Goal: Task Accomplishment & Management: Manage account settings

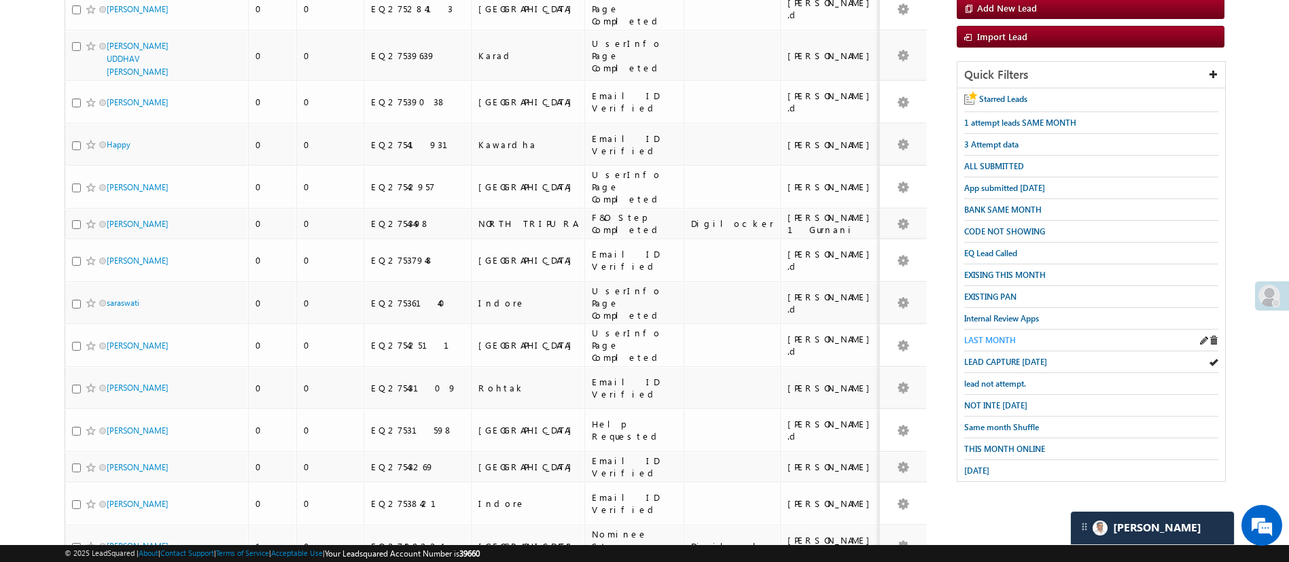
click at [1007, 335] on span "LAST MONTH" at bounding box center [991, 340] width 52 height 10
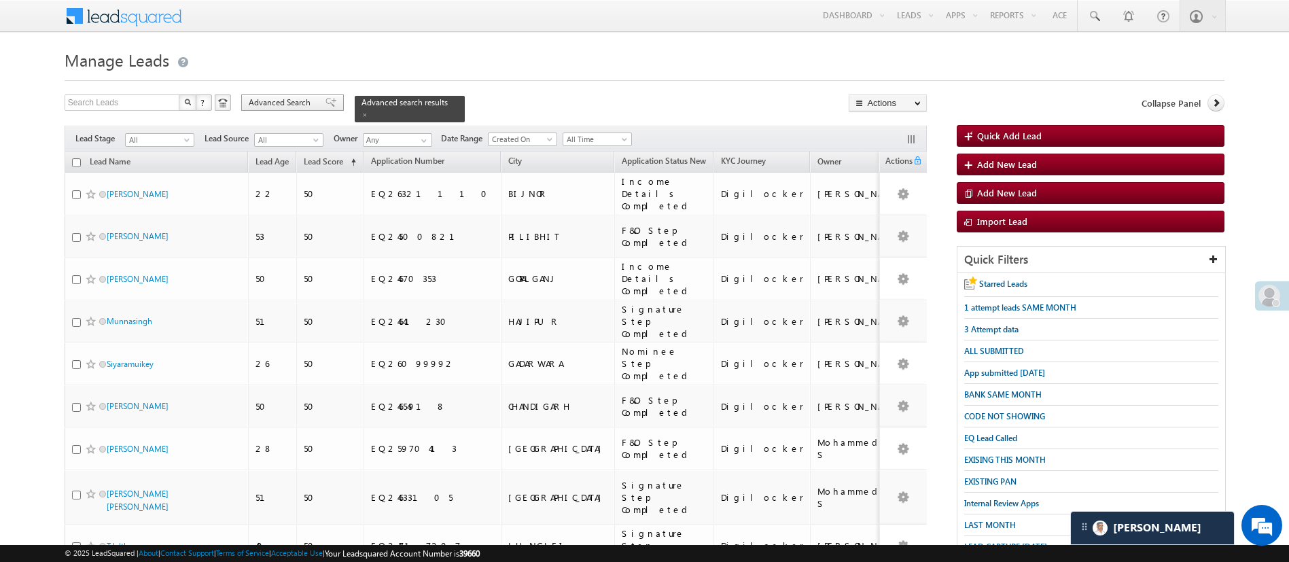
click at [283, 98] on span "Advanced Search" at bounding box center [282, 103] width 66 height 12
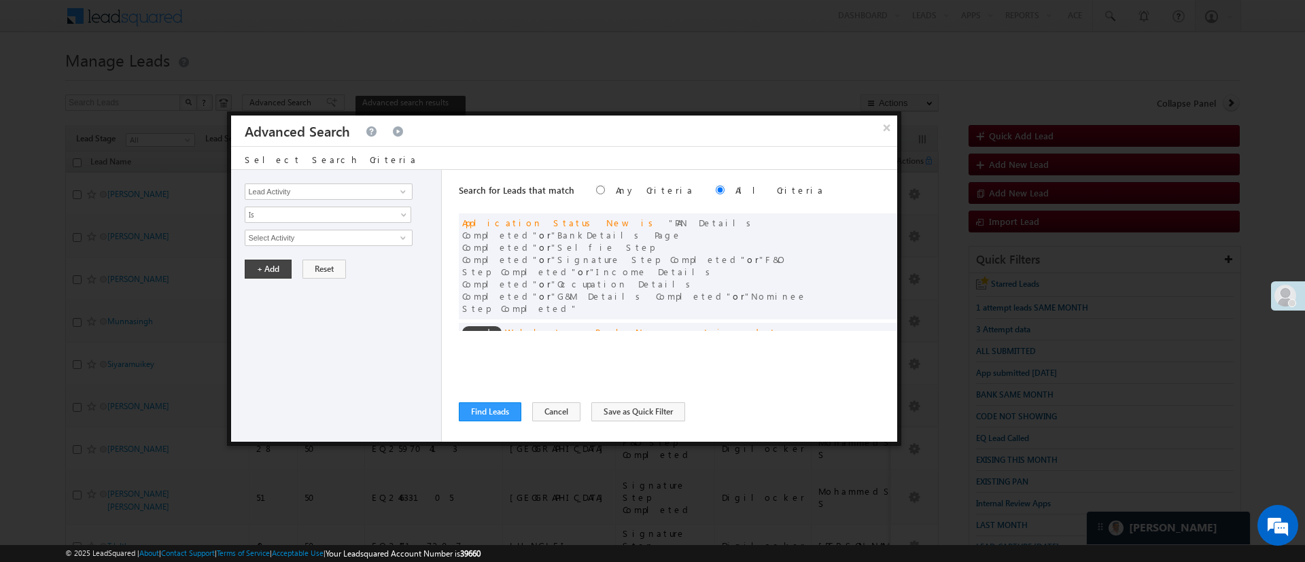
scroll to position [103, 0]
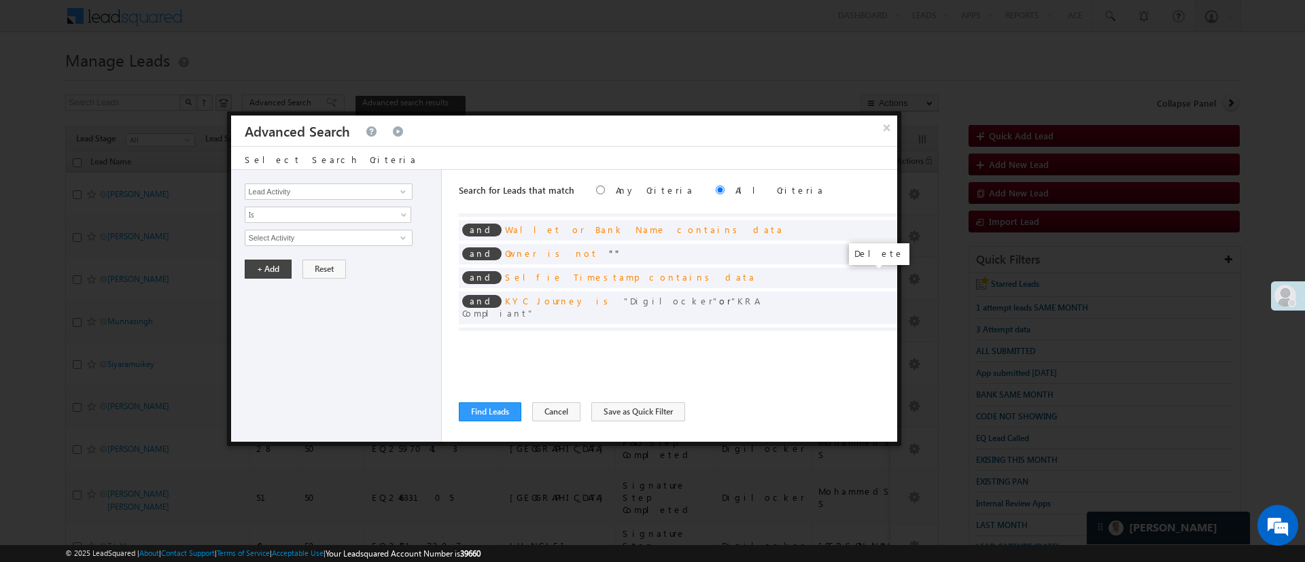
click at [878, 331] on span at bounding box center [883, 336] width 10 height 10
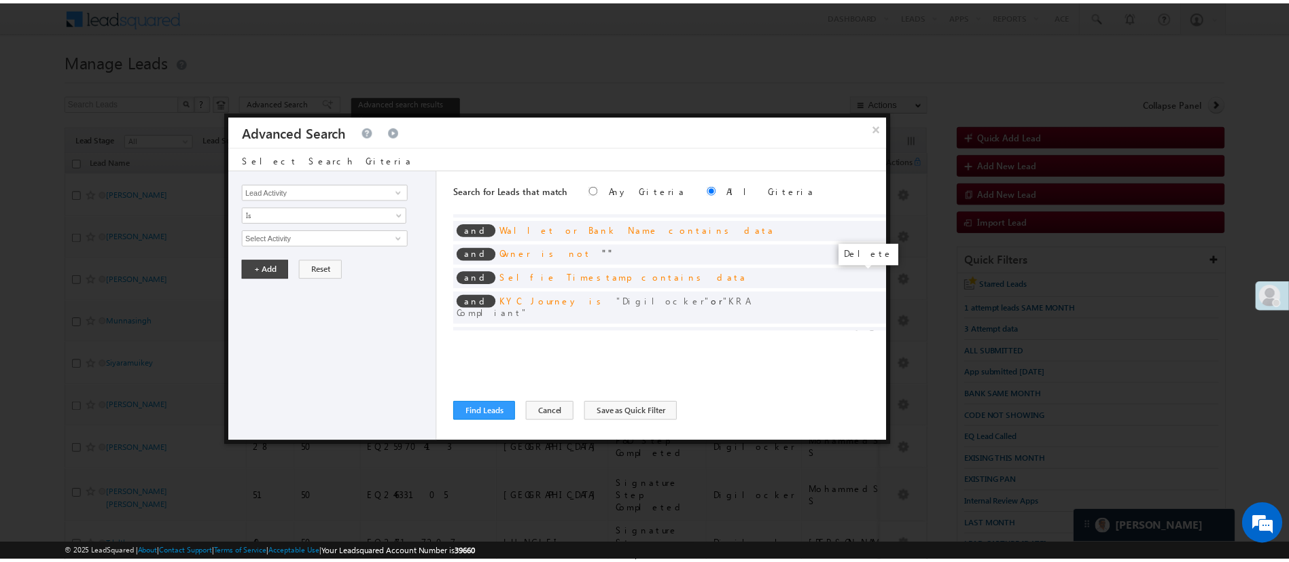
scroll to position [86, 0]
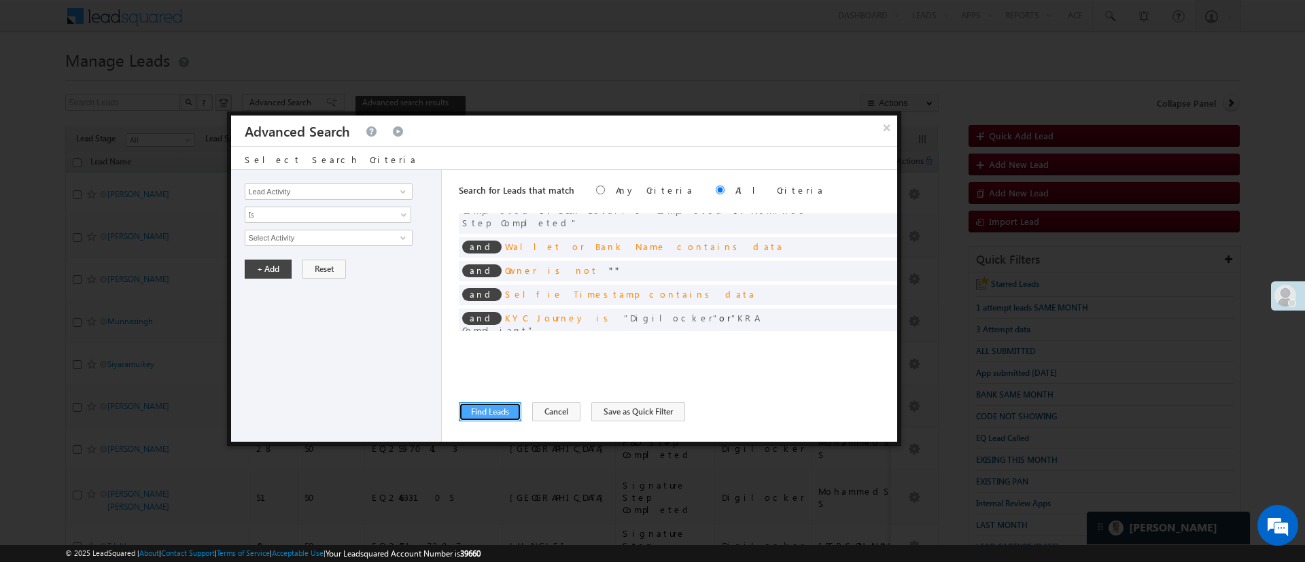
click at [500, 415] on button "Find Leads" at bounding box center [490, 411] width 63 height 19
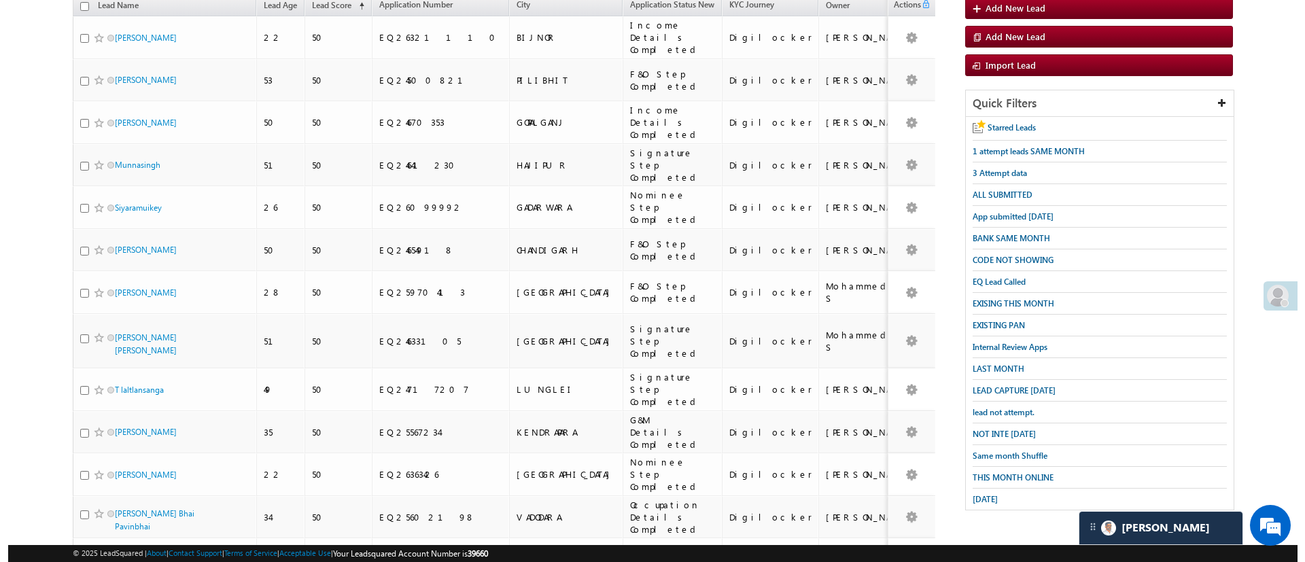
scroll to position [0, 0]
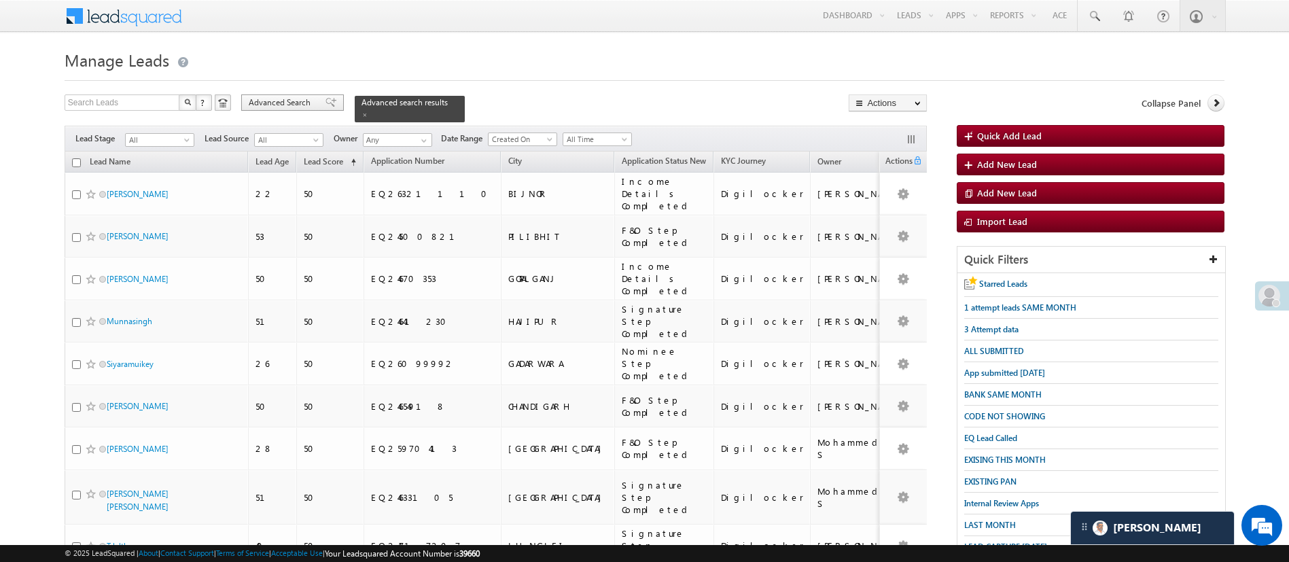
click at [301, 107] on span "Advanced Search" at bounding box center [282, 103] width 66 height 12
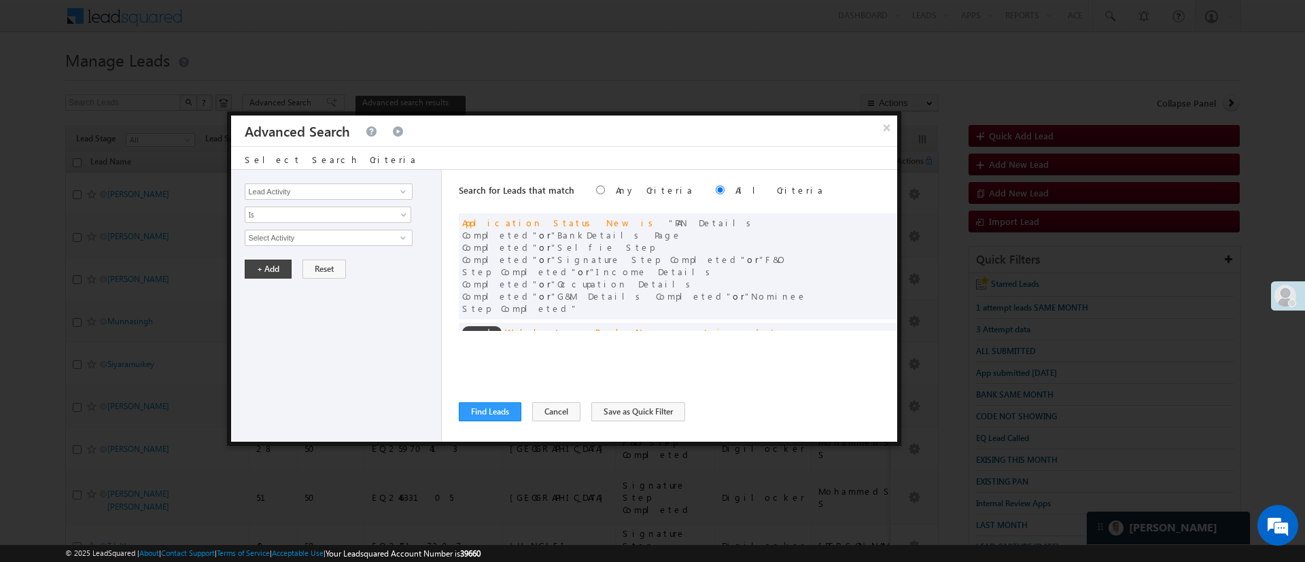
scroll to position [86, 0]
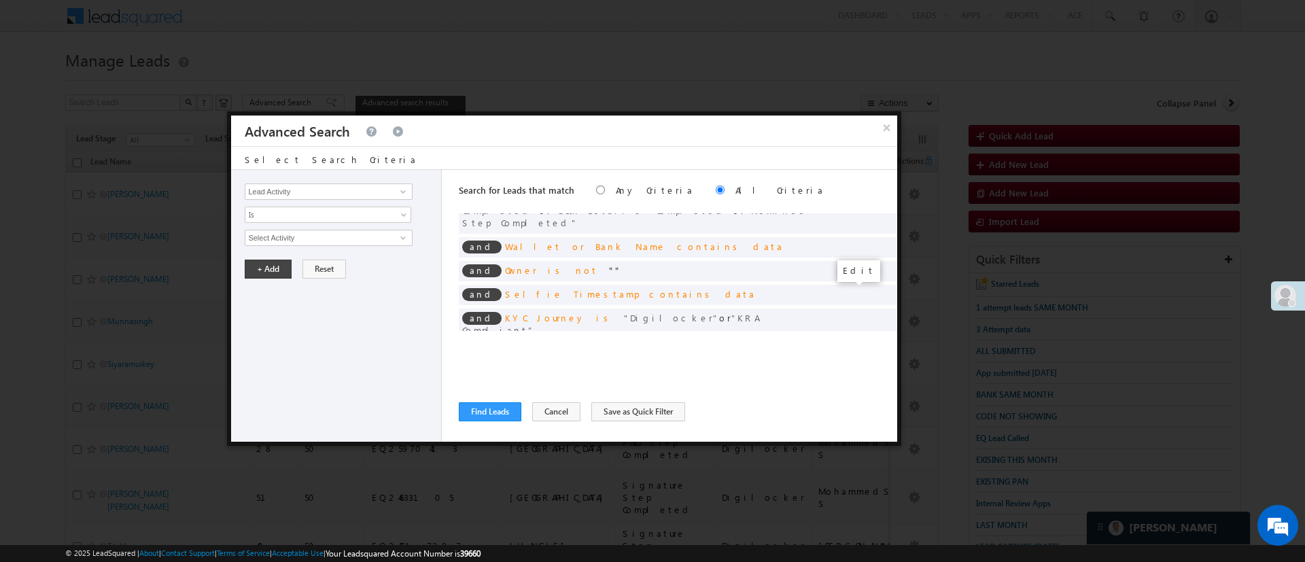
click at [861, 348] on span at bounding box center [866, 353] width 10 height 10
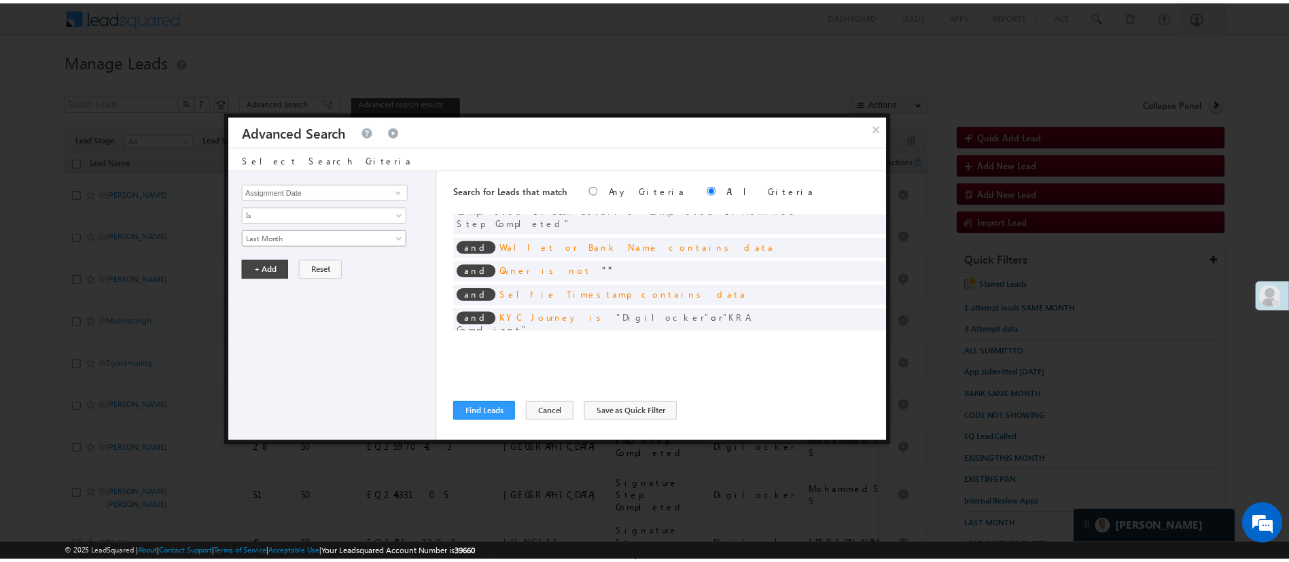
scroll to position [6, 0]
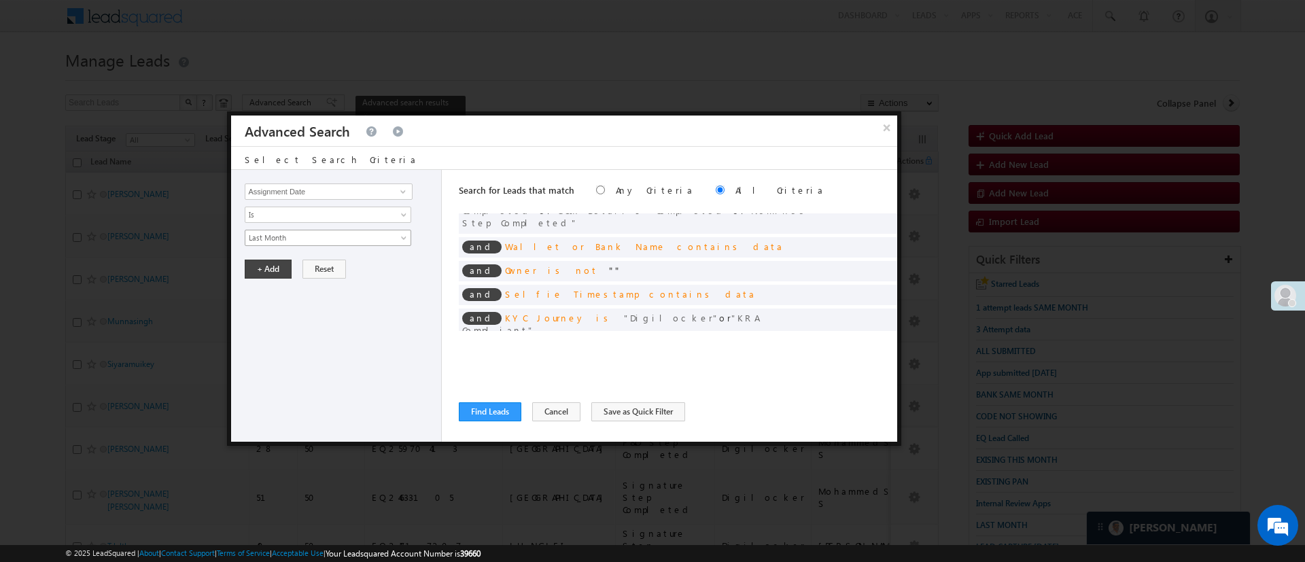
click at [306, 239] on span "Last Month" at bounding box center [318, 238] width 147 height 12
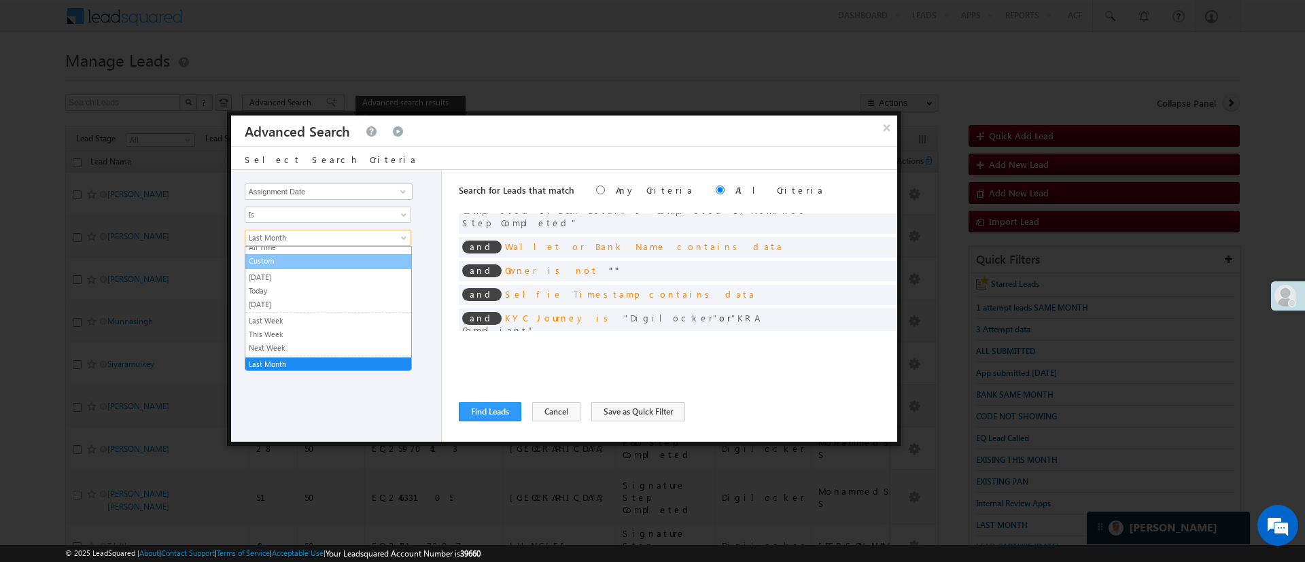
click at [295, 262] on link "Custom" at bounding box center [328, 261] width 166 height 12
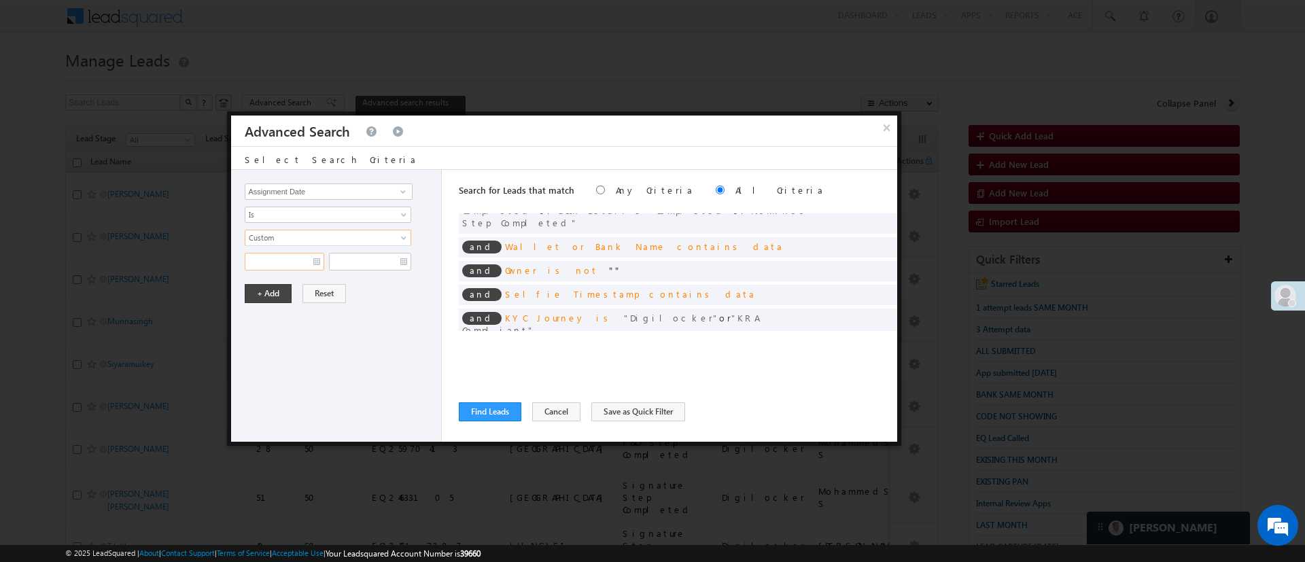
click at [292, 264] on input "text" at bounding box center [285, 262] width 80 height 18
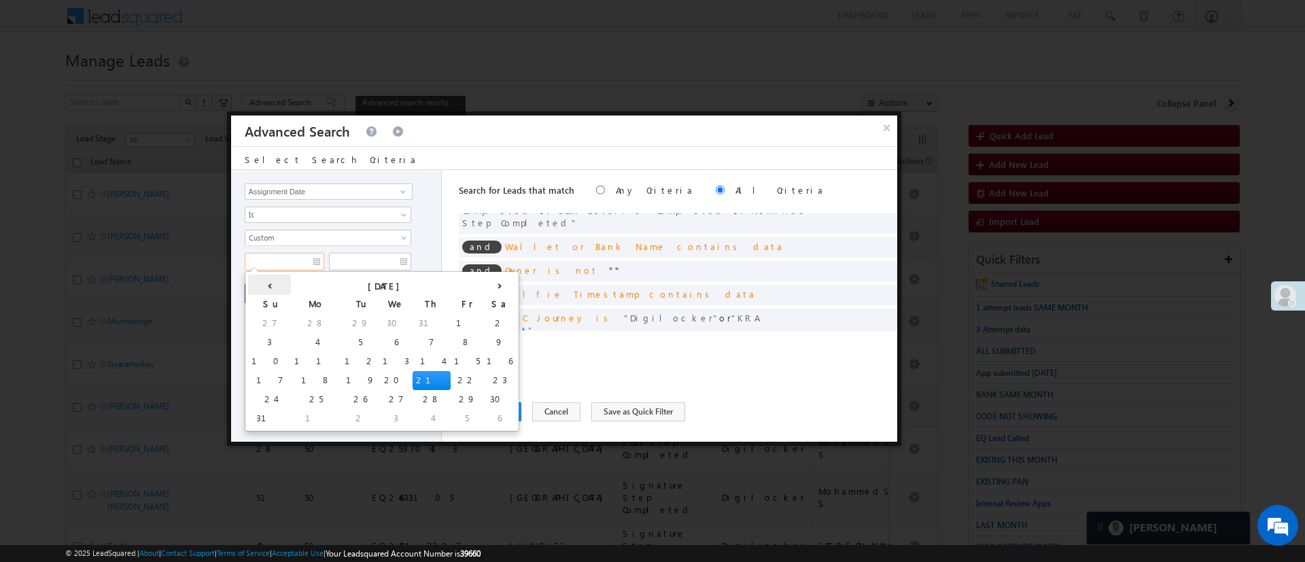
click at [262, 280] on th "‹" at bounding box center [269, 285] width 43 height 20
click at [260, 384] on td "20" at bounding box center [264, 380] width 33 height 19
type input "[DATE]"
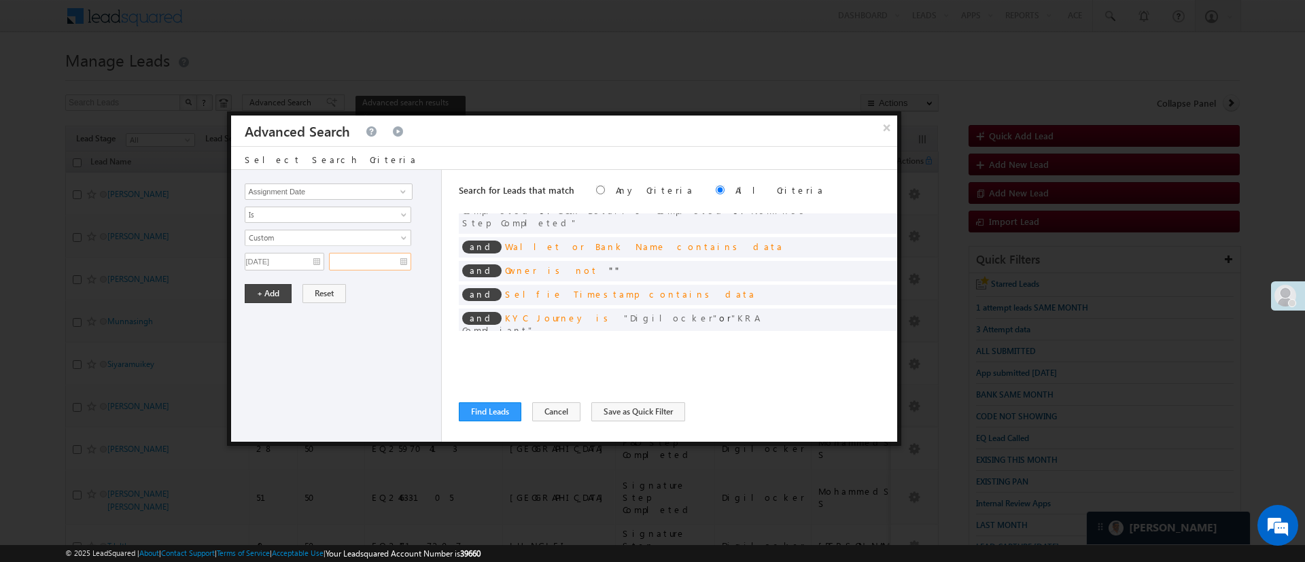
click at [377, 264] on input "text" at bounding box center [370, 262] width 82 height 18
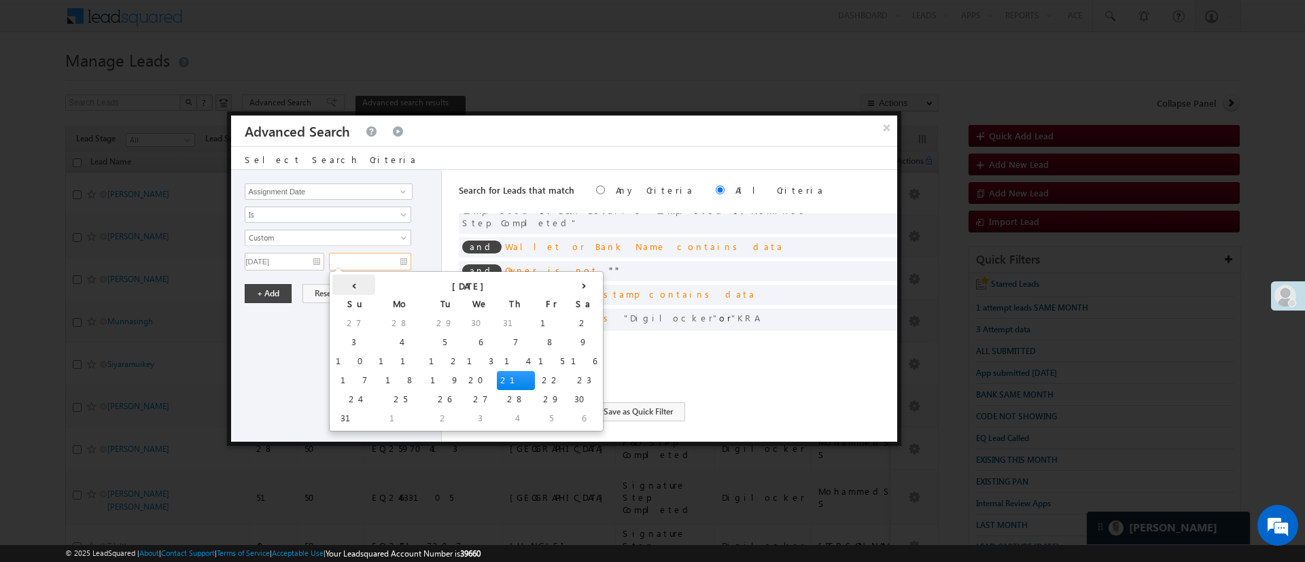
click at [341, 282] on th "‹" at bounding box center [353, 285] width 43 height 20
click at [469, 402] on td "31" at bounding box center [490, 399] width 43 height 19
type input "[DATE]"
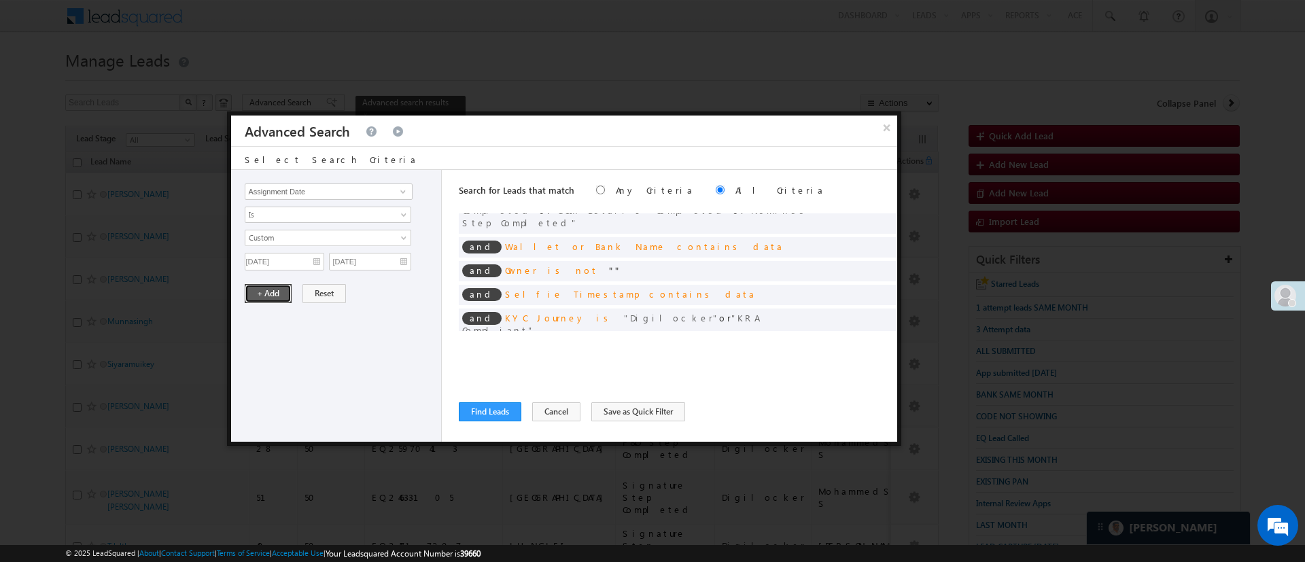
click at [280, 300] on button "+ Add" at bounding box center [268, 293] width 47 height 19
click at [496, 405] on button "Find Leads" at bounding box center [490, 411] width 63 height 19
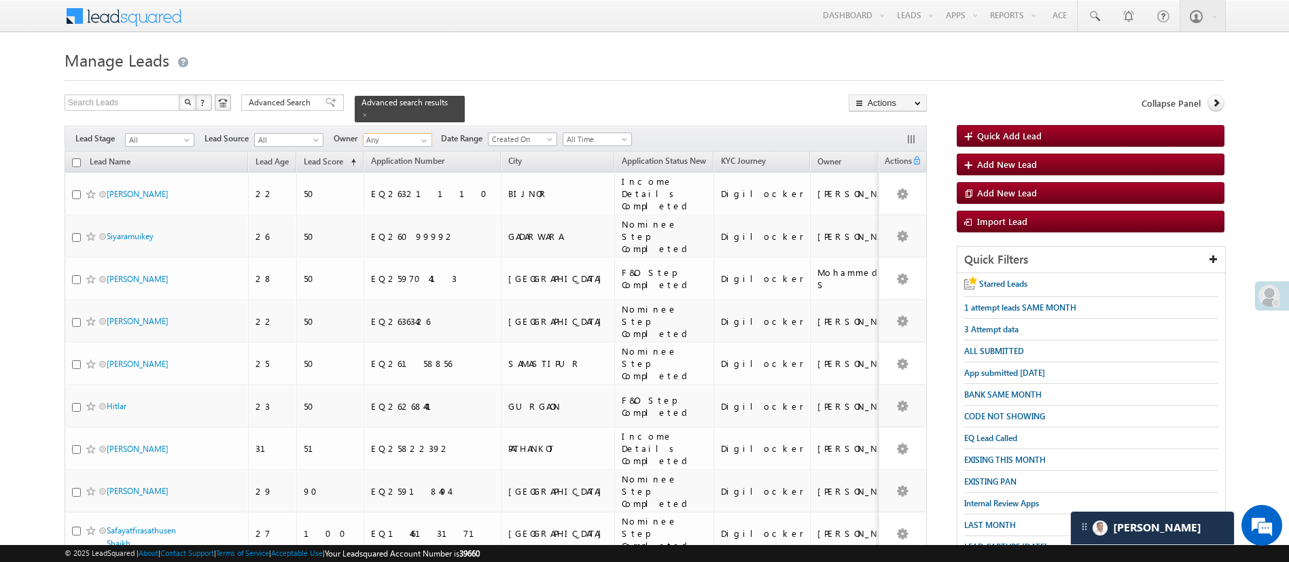
click at [411, 133] on input "Any" at bounding box center [397, 140] width 69 height 14
click at [447, 195] on link "[PERSON_NAME] [PERSON_NAME][EMAIL_ADDRESS][DOMAIN_NAME]" at bounding box center [431, 208] width 136 height 26
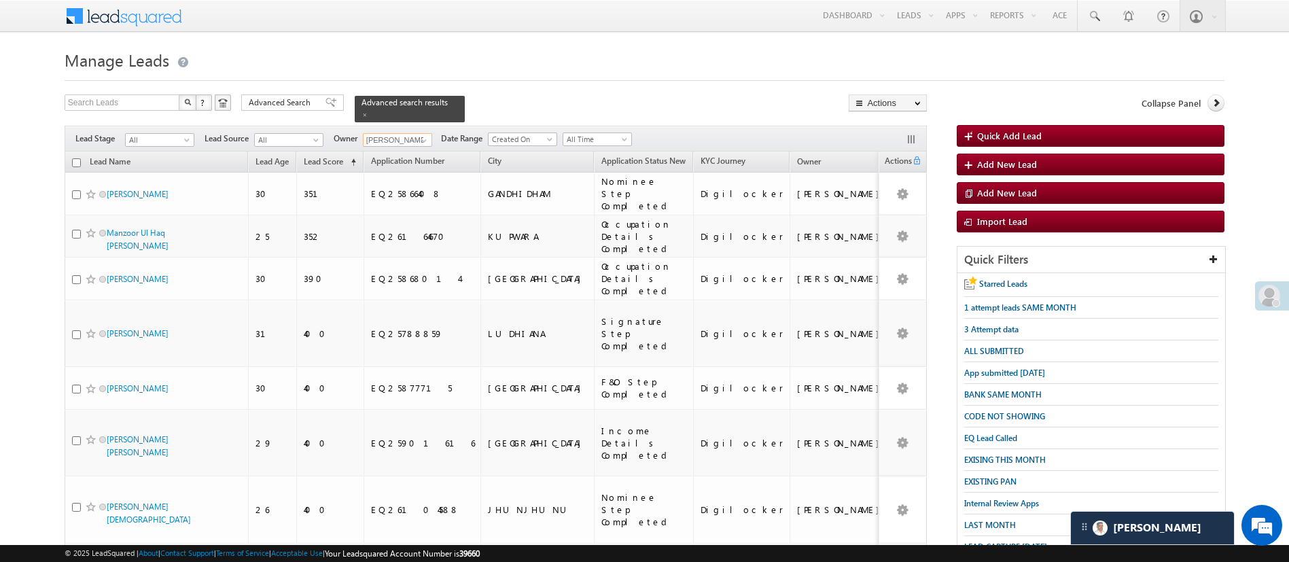
scroll to position [392, 0]
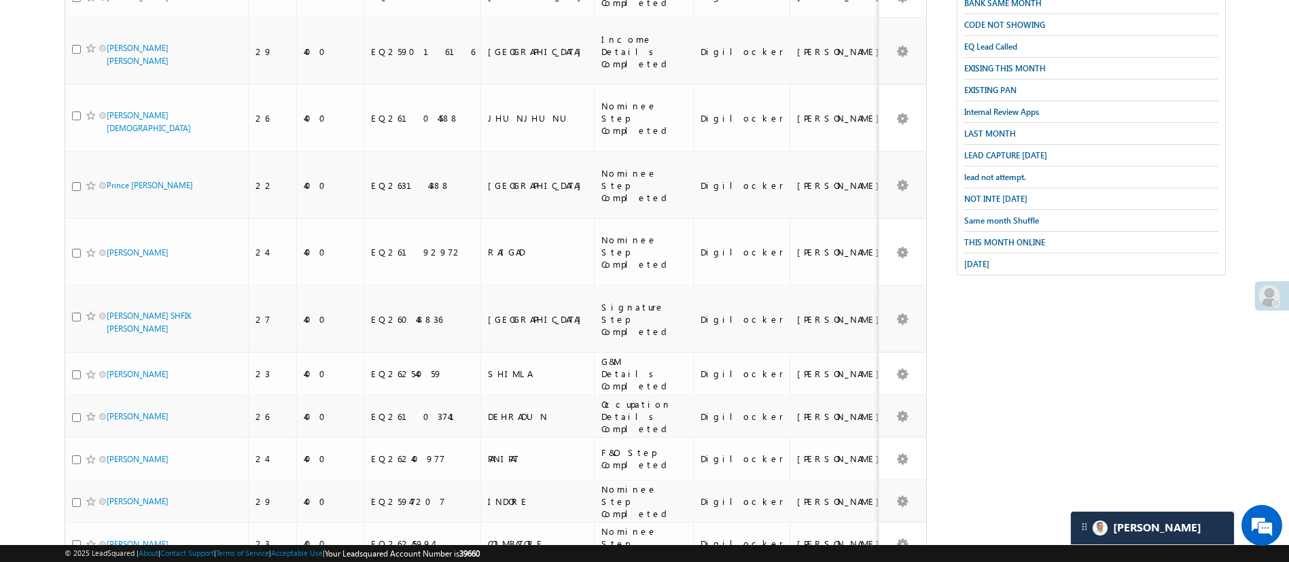
type input "[PERSON_NAME]"
click at [111, 493] on li "25" at bounding box center [110, 495] width 33 height 14
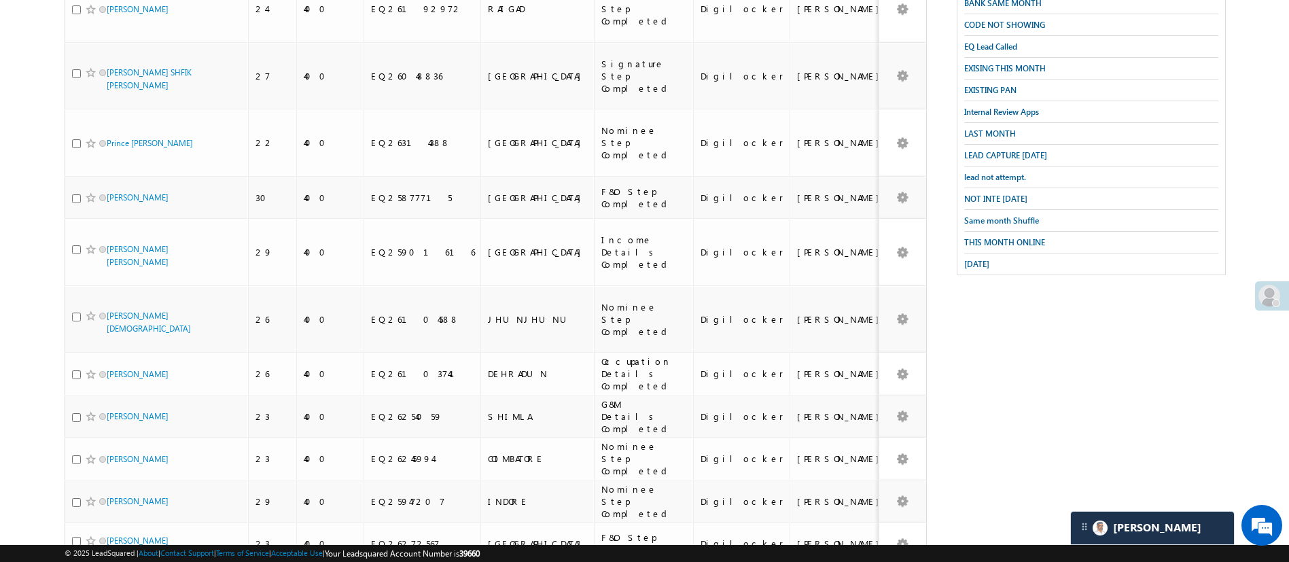
scroll to position [0, 0]
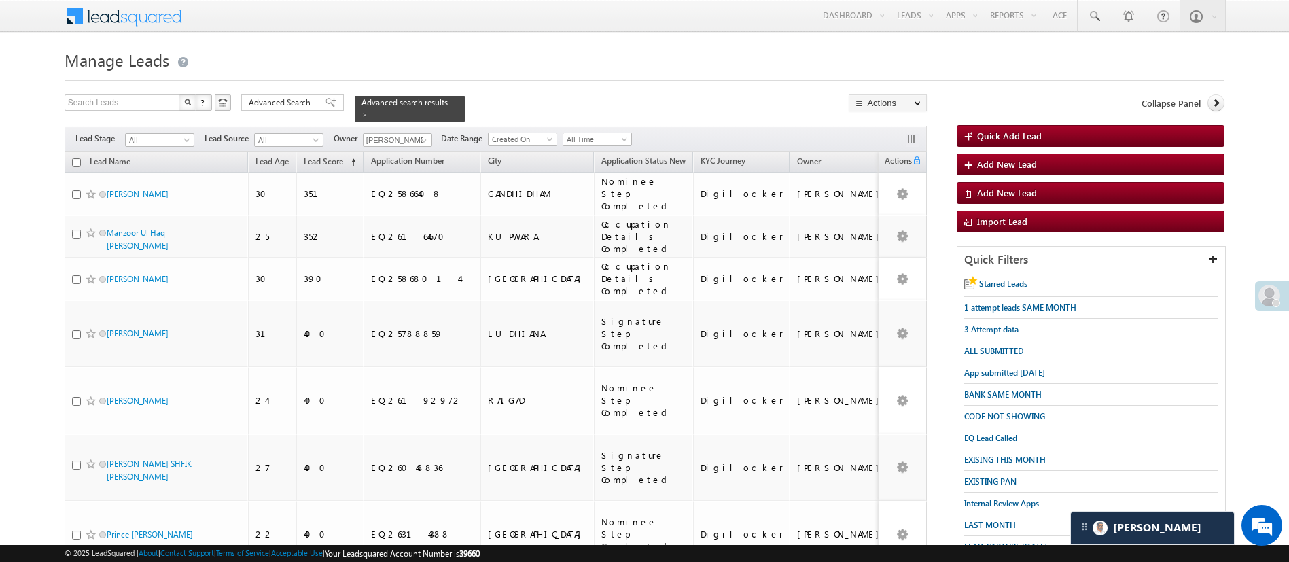
click at [72, 158] on input "checkbox" at bounding box center [76, 162] width 9 height 9
checkbox input "true"
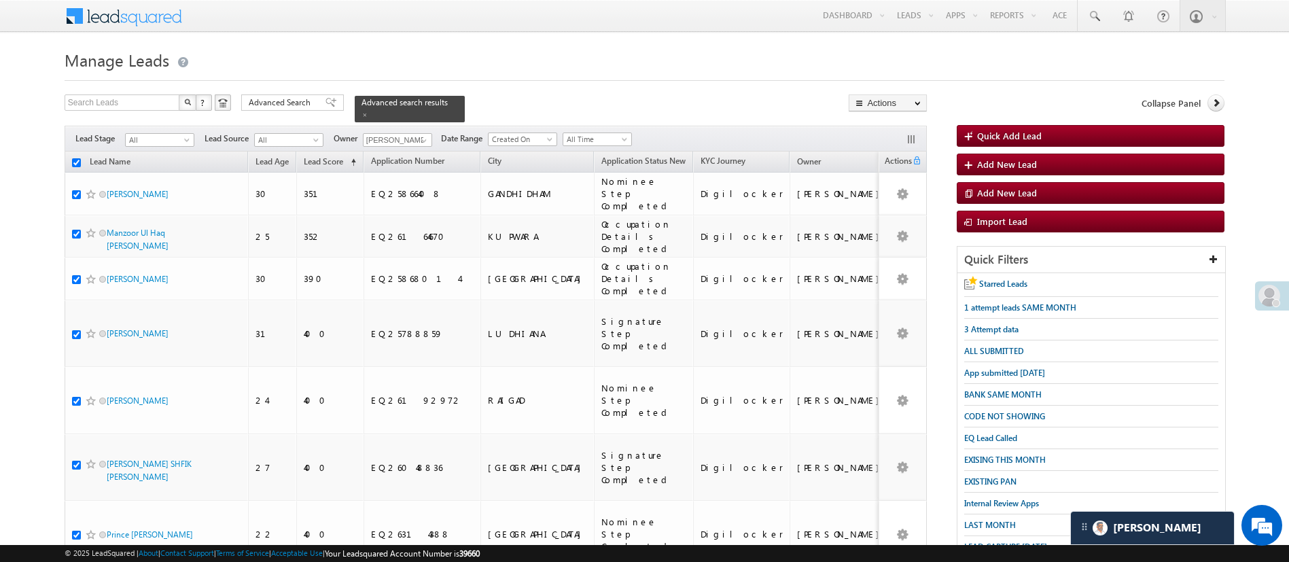
checkbox input "true"
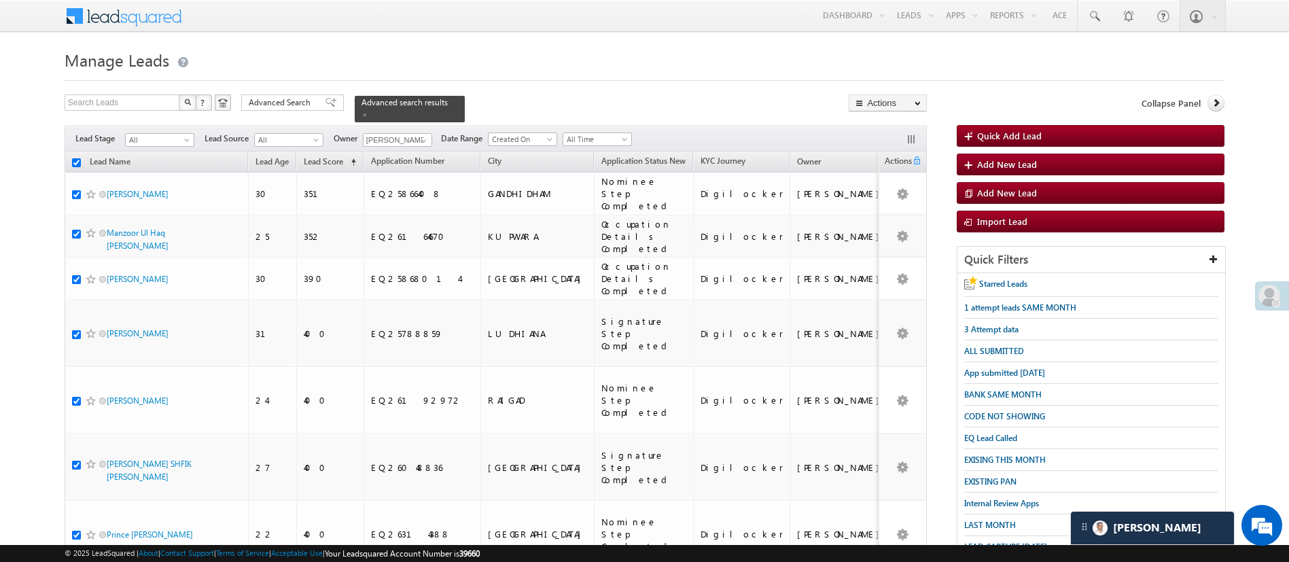
checkbox input "true"
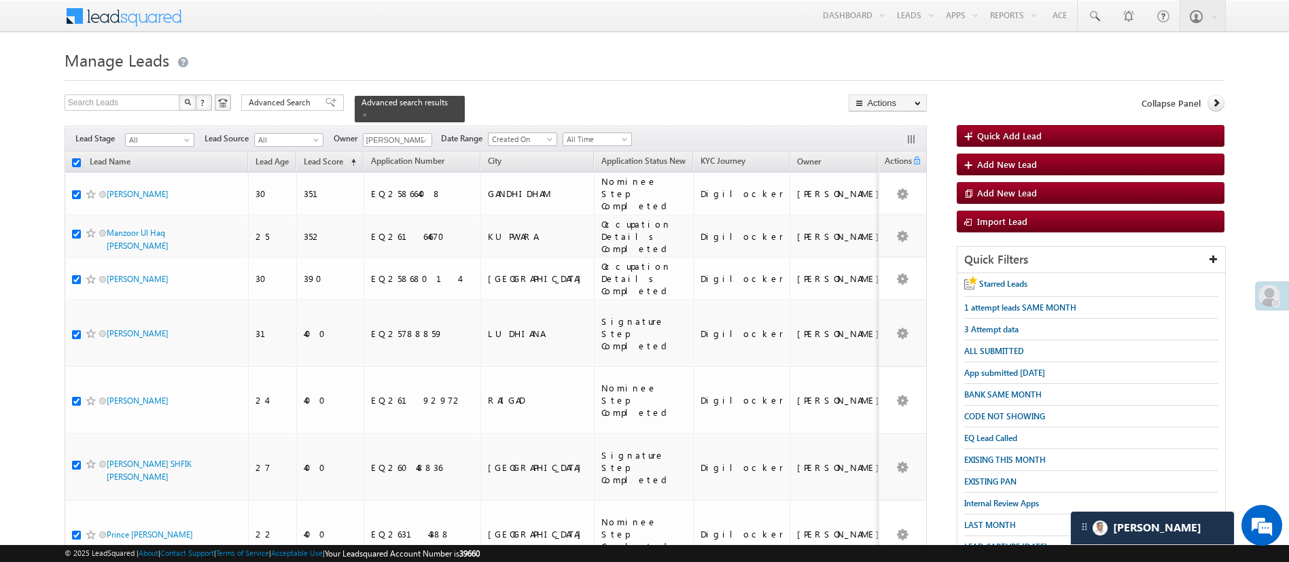
checkbox input "true"
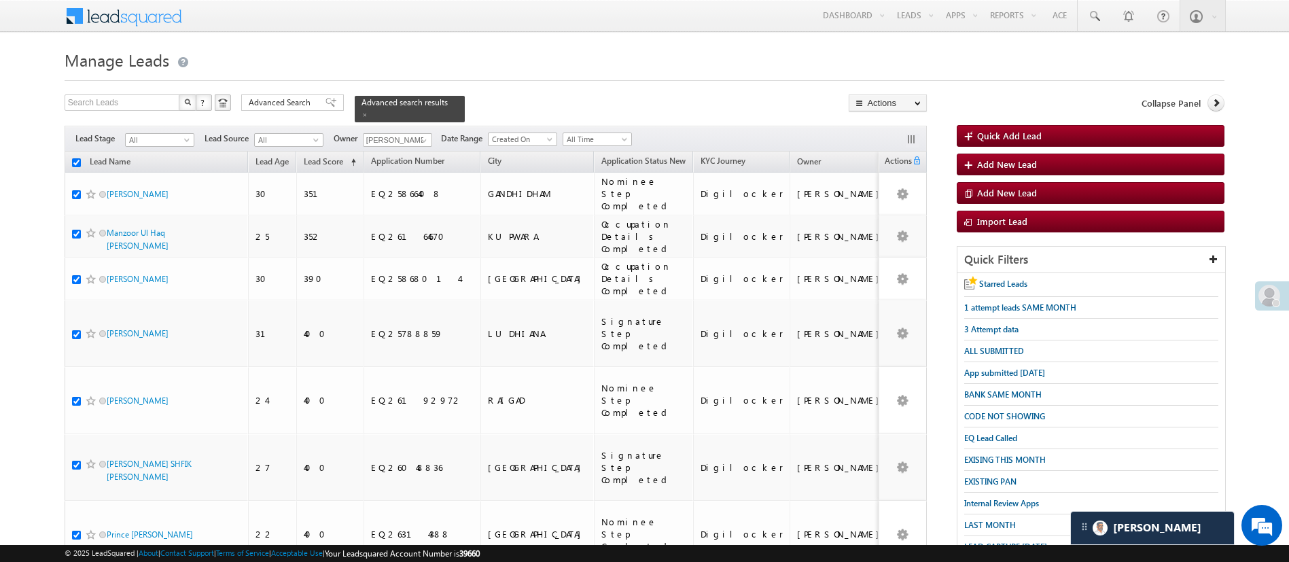
checkbox input "true"
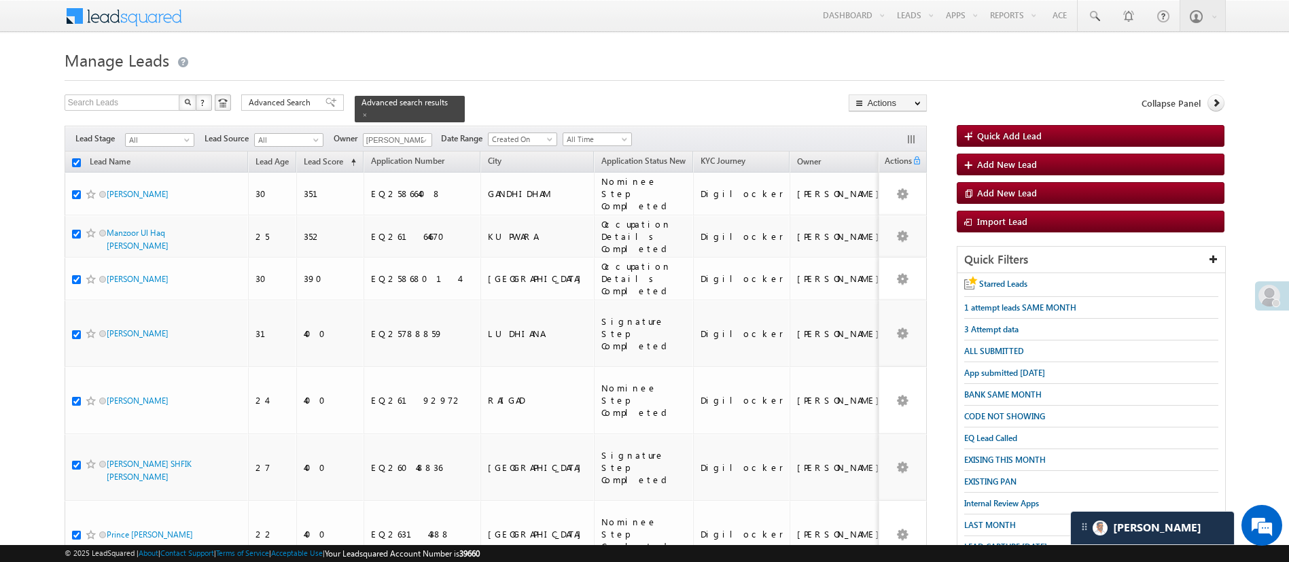
checkbox input "true"
click at [907, 201] on link "Change Owner" at bounding box center [888, 204] width 77 height 16
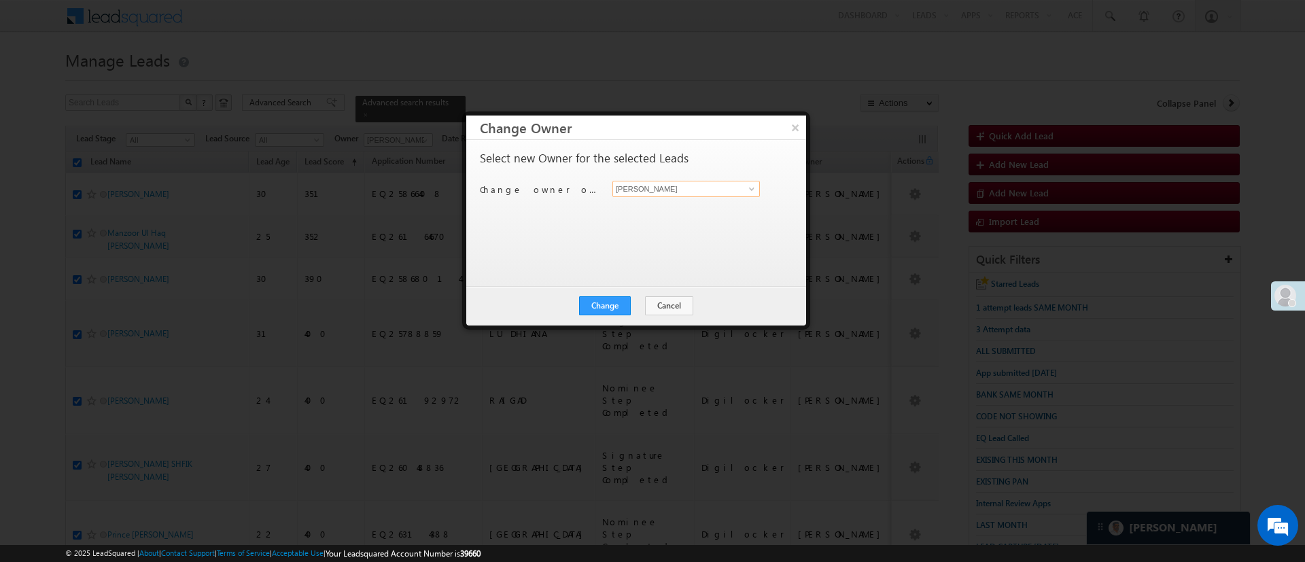
click at [735, 188] on input "[PERSON_NAME]" at bounding box center [685, 189] width 147 height 16
click at [706, 203] on link "[PERSON_NAME] [PERSON_NAME][EMAIL_ADDRESS][PERSON_NAME][DOMAIN_NAME]" at bounding box center [685, 210] width 147 height 26
type input "[PERSON_NAME]"
click at [617, 299] on button "Change" at bounding box center [605, 305] width 52 height 19
click at [629, 300] on button "Close" at bounding box center [639, 305] width 44 height 19
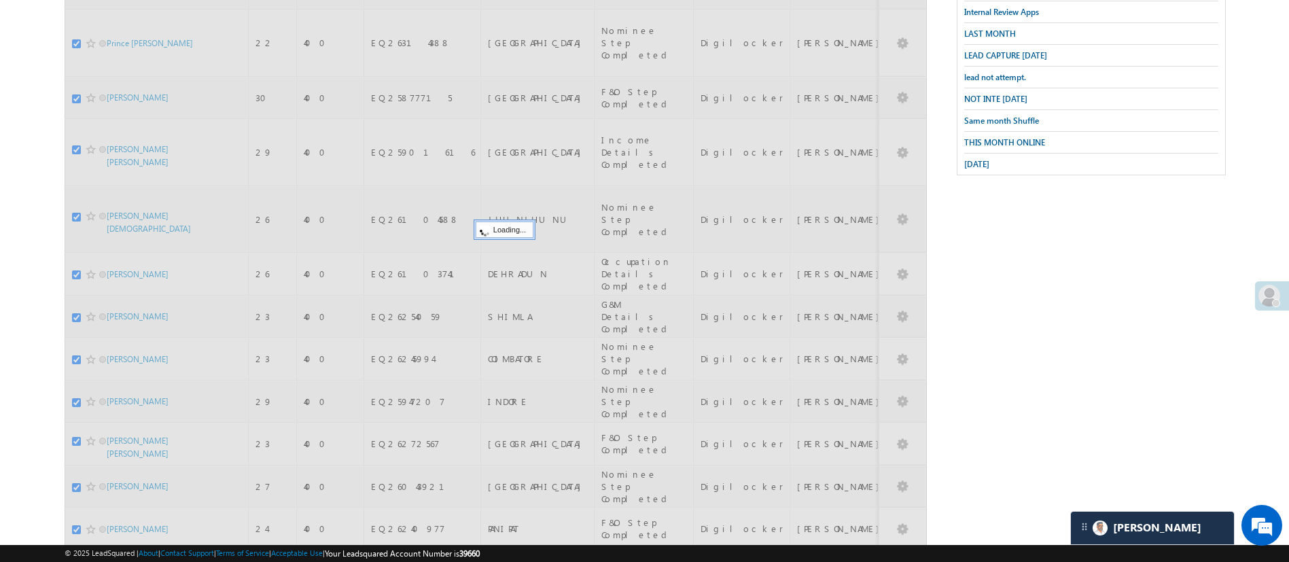
scroll to position [141, 0]
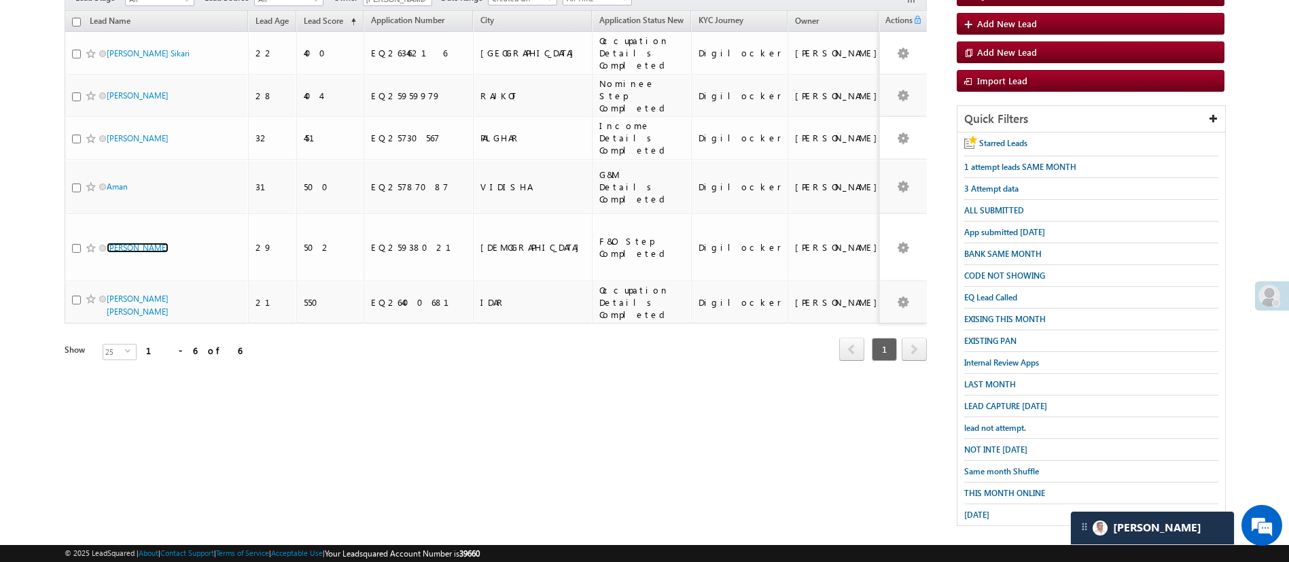
click at [75, 18] on input "checkbox" at bounding box center [76, 22] width 9 height 9
checkbox input "true"
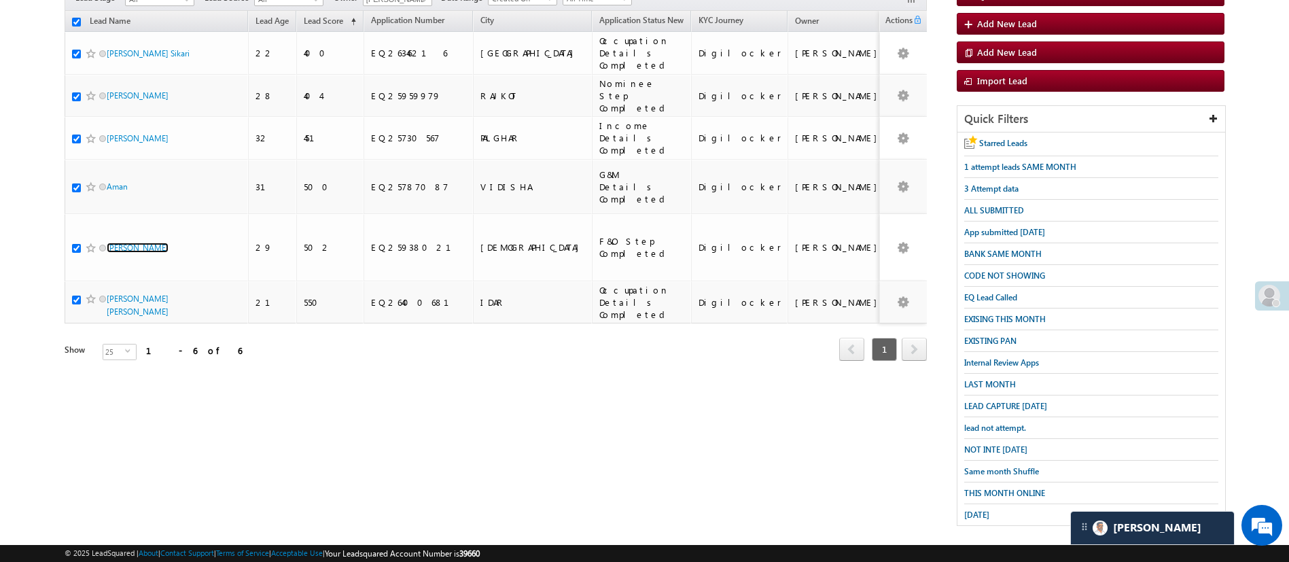
checkbox input "true"
